Goal: Task Accomplishment & Management: Manage account settings

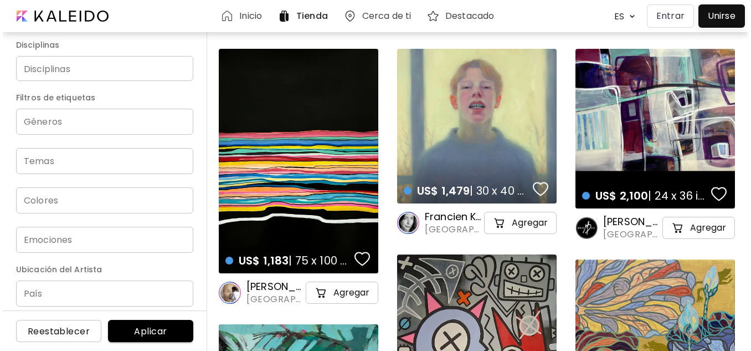
scroll to position [221, 0]
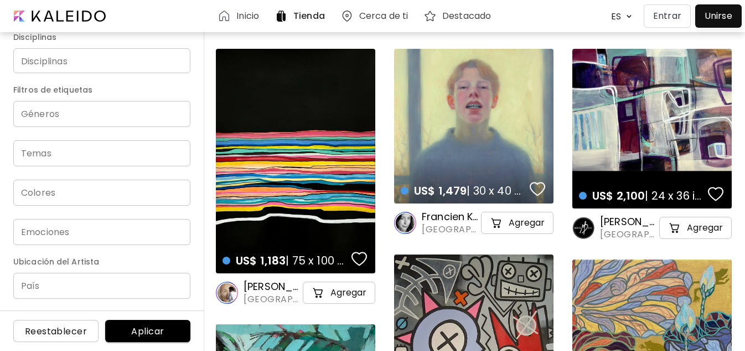
click at [669, 18] on p "Entrar" at bounding box center [667, 15] width 28 height 13
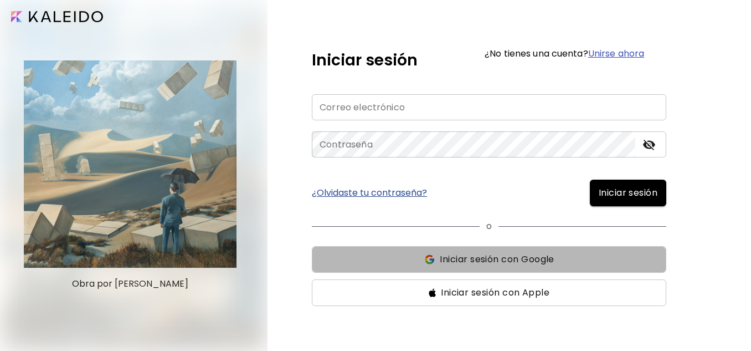
click at [482, 260] on span "Iniciar sesión con Google" at bounding box center [497, 259] width 114 height 13
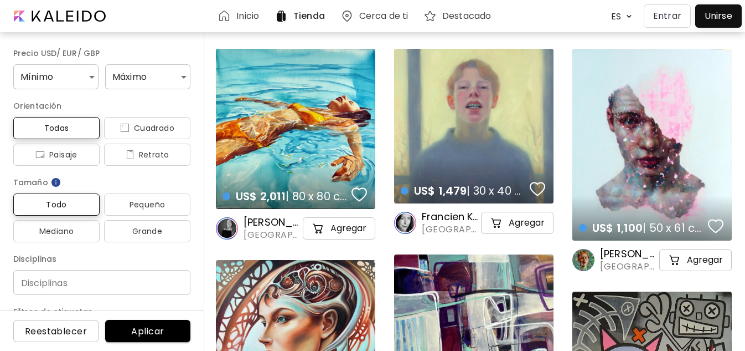
click at [682, 18] on button "Entrar" at bounding box center [667, 15] width 47 height 23
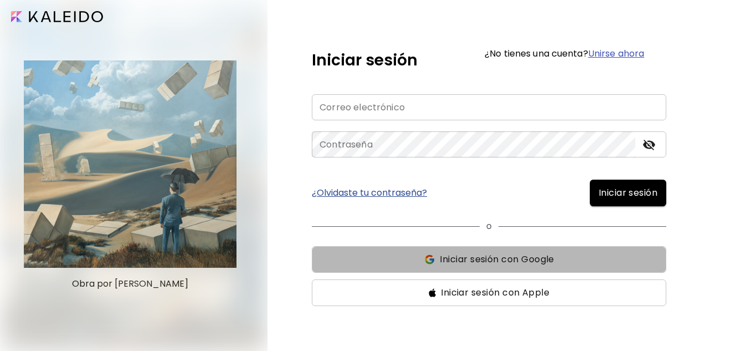
click at [488, 249] on button "Iniciar sesión con Google" at bounding box center [489, 259] width 354 height 27
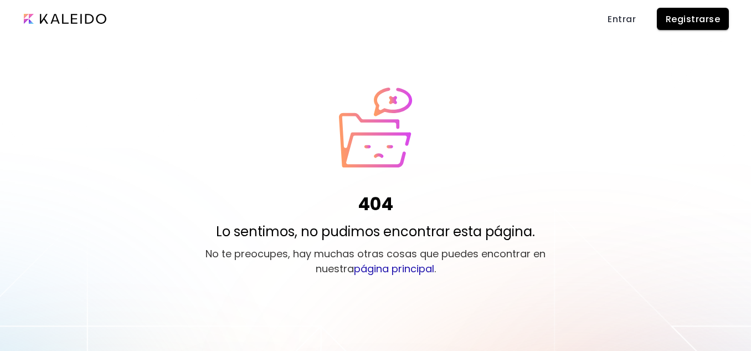
click at [619, 17] on span "Entrar" at bounding box center [621, 19] width 28 height 12
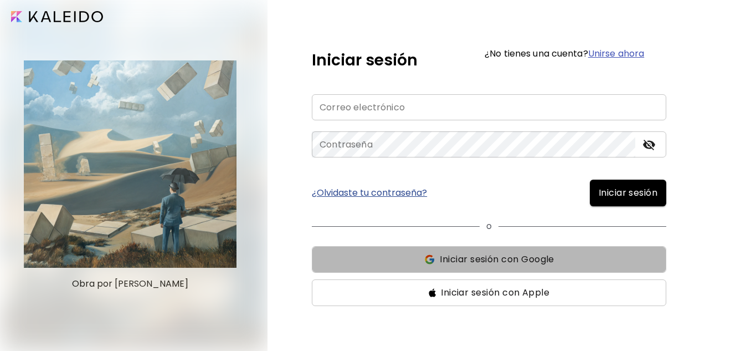
click at [527, 259] on span "Iniciar sesión con Google" at bounding box center [497, 259] width 114 height 13
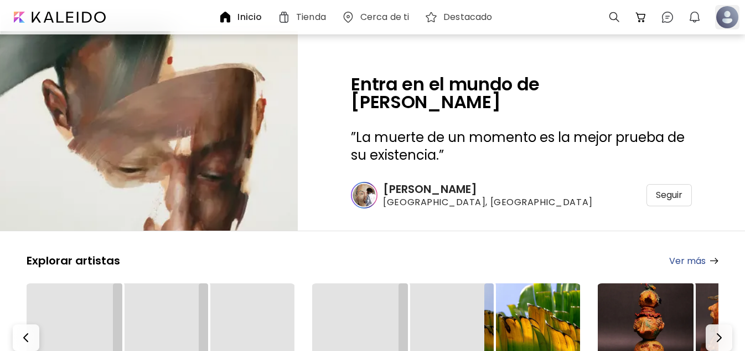
click at [730, 12] on div at bounding box center [727, 17] width 24 height 24
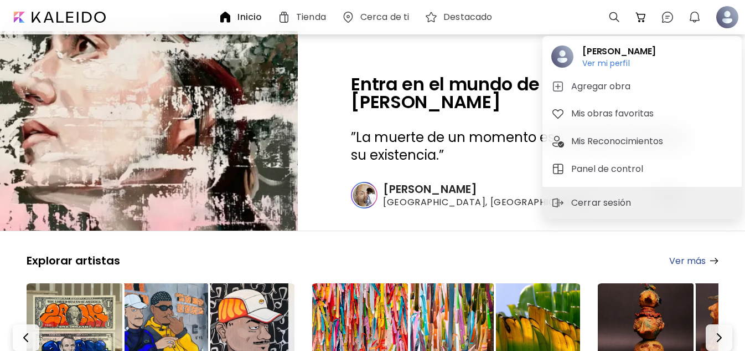
click at [722, 20] on div at bounding box center [372, 175] width 745 height 351
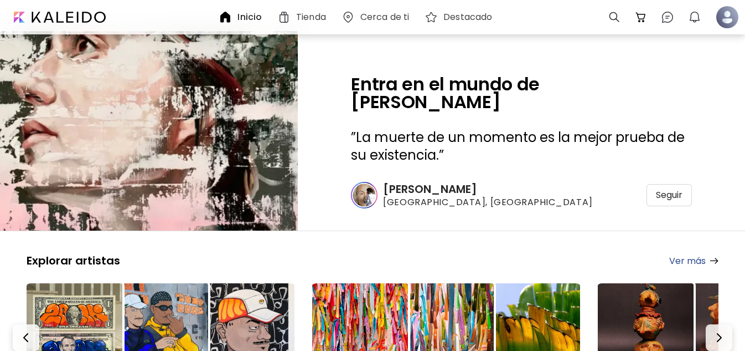
click at [722, 20] on div at bounding box center [727, 17] width 24 height 24
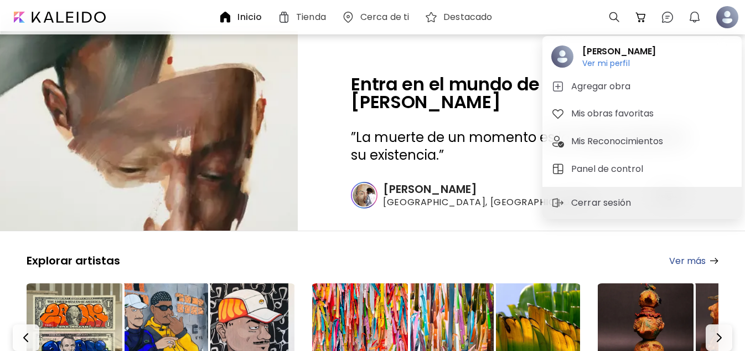
click at [60, 20] on div at bounding box center [372, 175] width 745 height 351
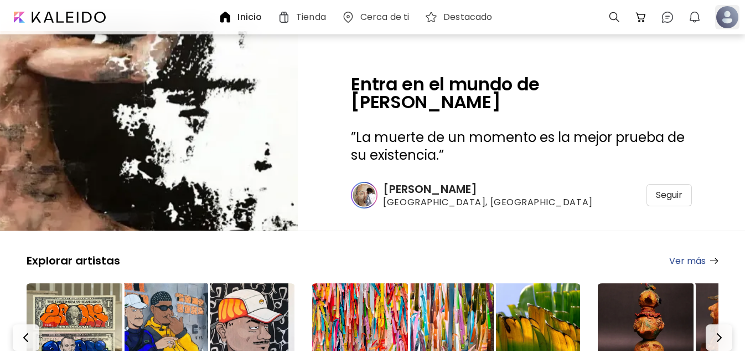
click at [730, 21] on div at bounding box center [727, 17] width 24 height 24
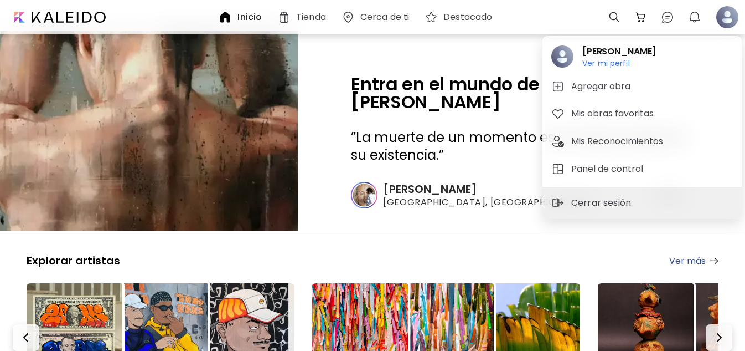
click at [525, 13] on div at bounding box center [372, 175] width 745 height 351
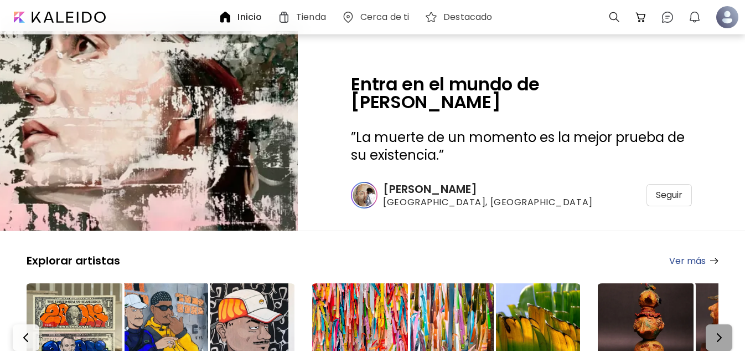
click at [725, 332] on img "button" at bounding box center [719, 337] width 13 height 13
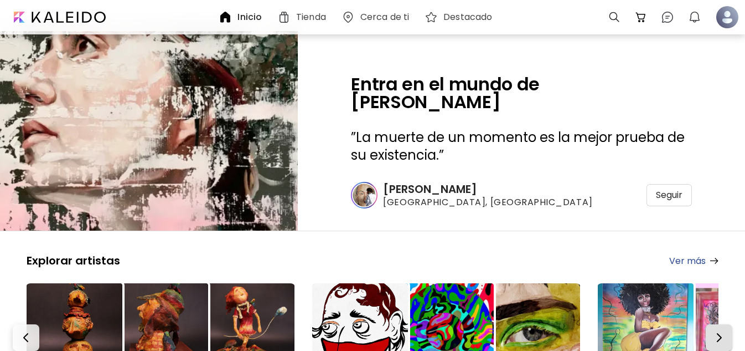
click at [725, 332] on img "button" at bounding box center [719, 337] width 13 height 13
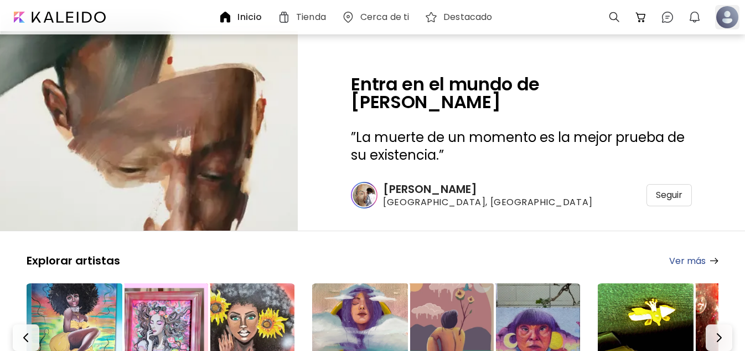
click at [724, 28] on div at bounding box center [727, 17] width 24 height 24
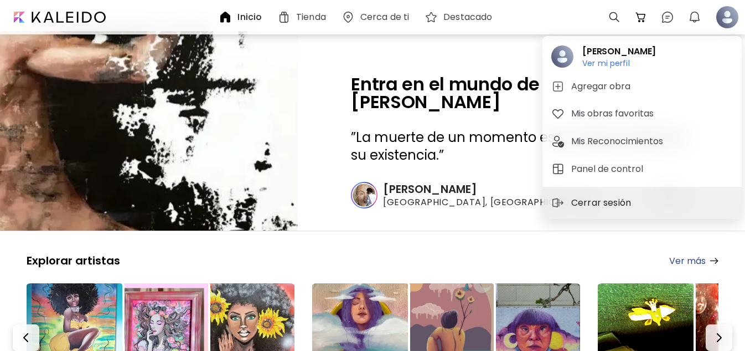
click at [602, 202] on p "Cerrar sesión" at bounding box center [602, 202] width 63 height 13
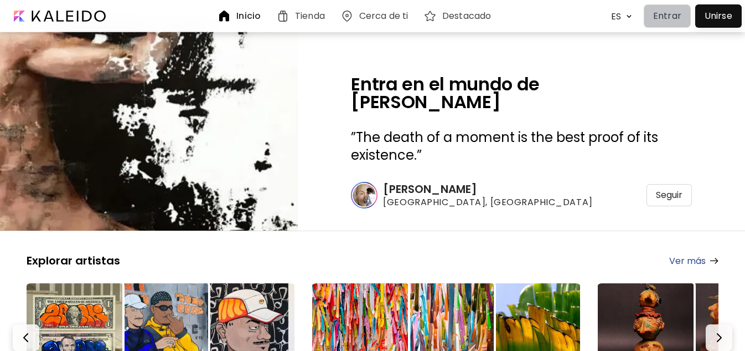
click at [663, 19] on p "Entrar" at bounding box center [667, 15] width 28 height 13
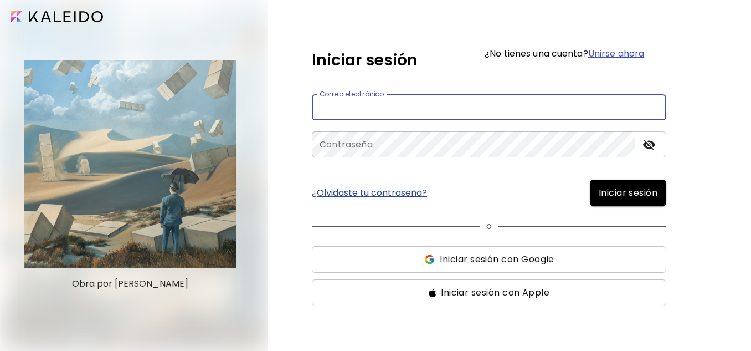
click at [444, 107] on input "email" at bounding box center [489, 107] width 354 height 26
type input "**********"
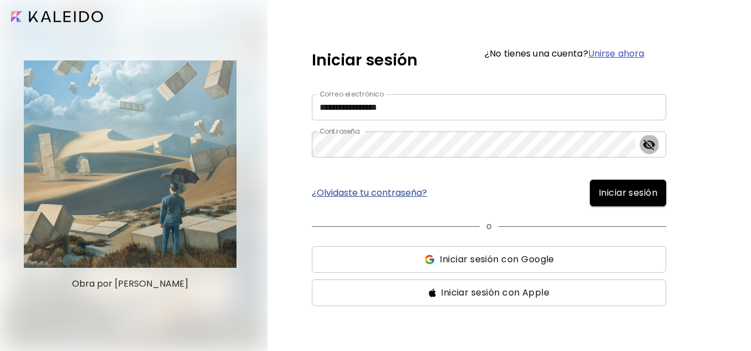
click at [656, 147] on button "toggle password visibility" at bounding box center [649, 144] width 19 height 19
click at [638, 199] on span "Iniciar sesión" at bounding box center [628, 192] width 59 height 13
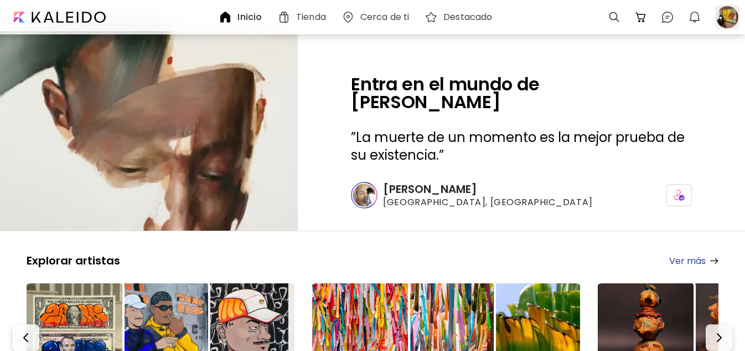
click at [725, 16] on div at bounding box center [727, 17] width 24 height 24
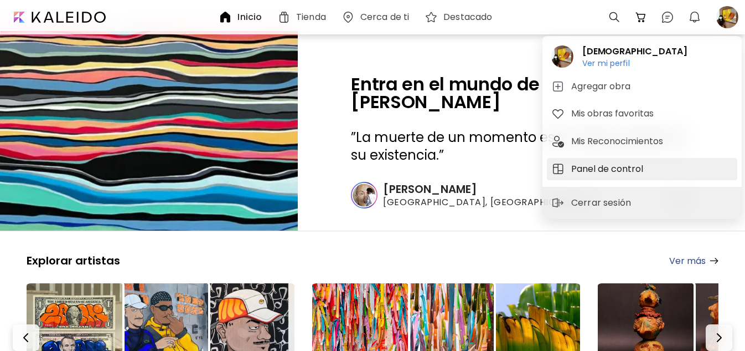
click at [613, 169] on h5 "Panel de control" at bounding box center [608, 168] width 75 height 13
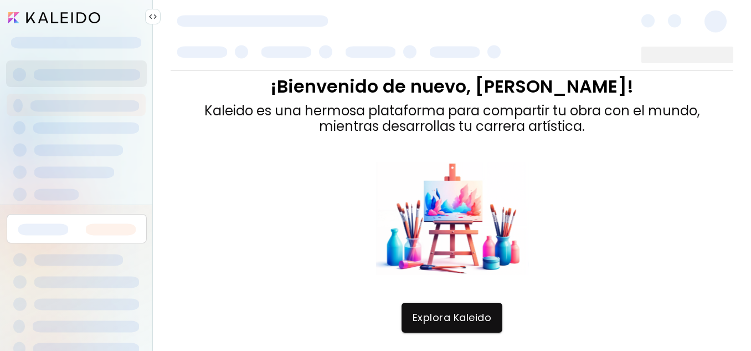
click at [115, 17] on div at bounding box center [76, 16] width 139 height 14
